Goal: Register for event/course

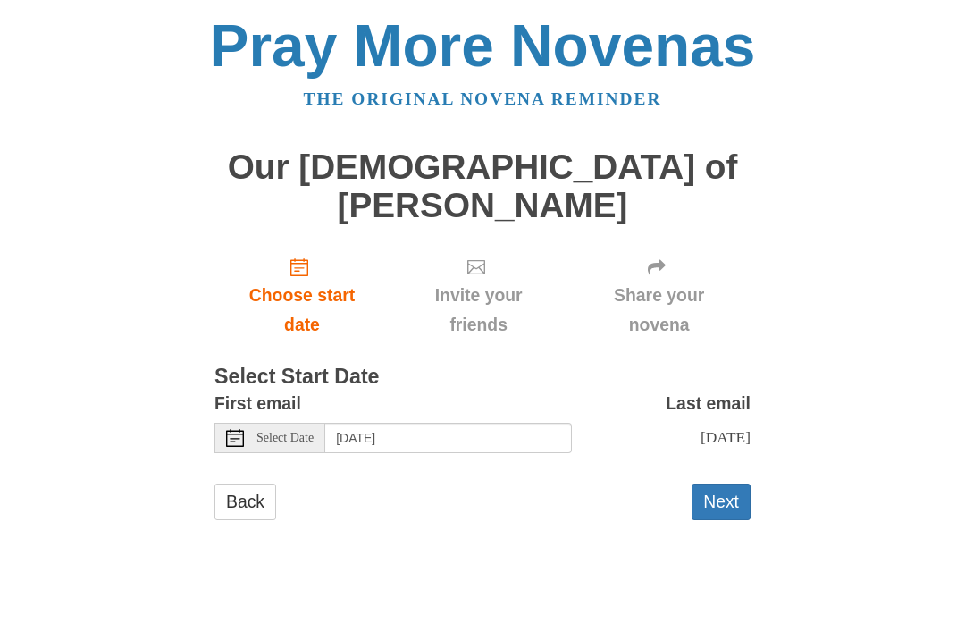
click at [729, 483] on button "Next" at bounding box center [721, 501] width 59 height 37
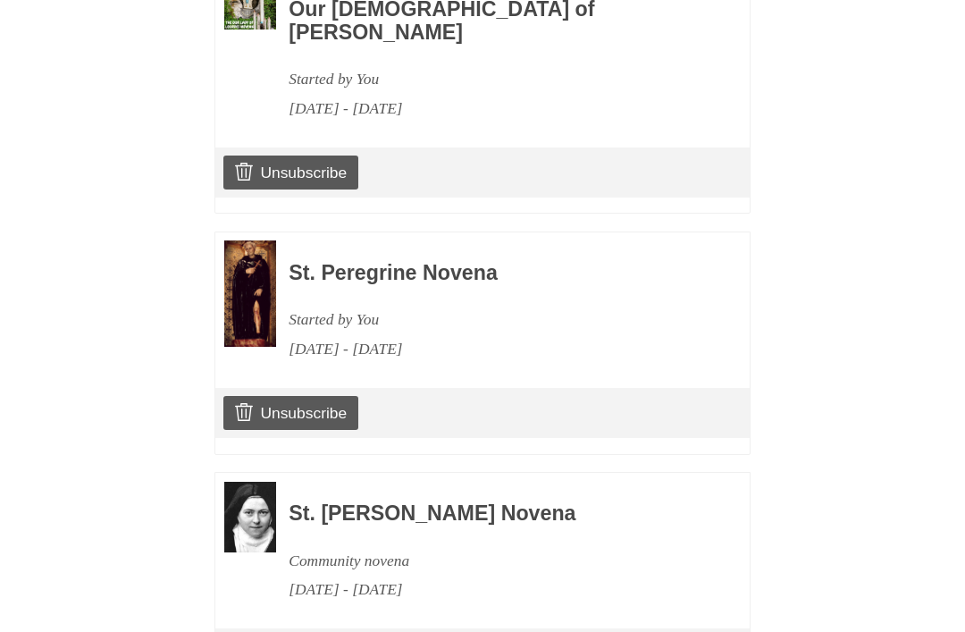
scroll to position [958, 0]
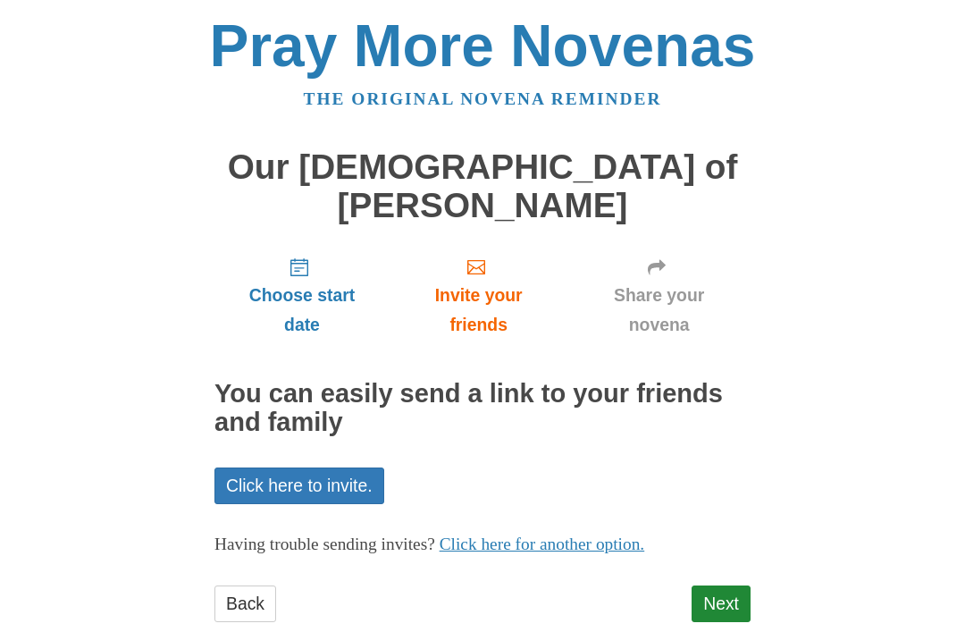
click at [733, 585] on link "Next" at bounding box center [721, 603] width 59 height 37
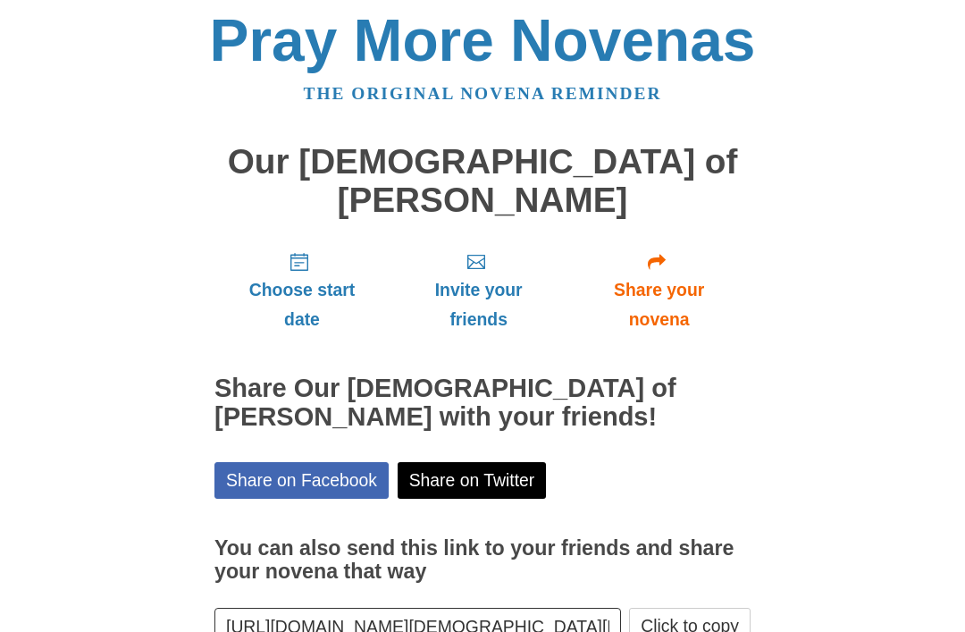
scroll to position [21, 0]
